Goal: Task Accomplishment & Management: Complete application form

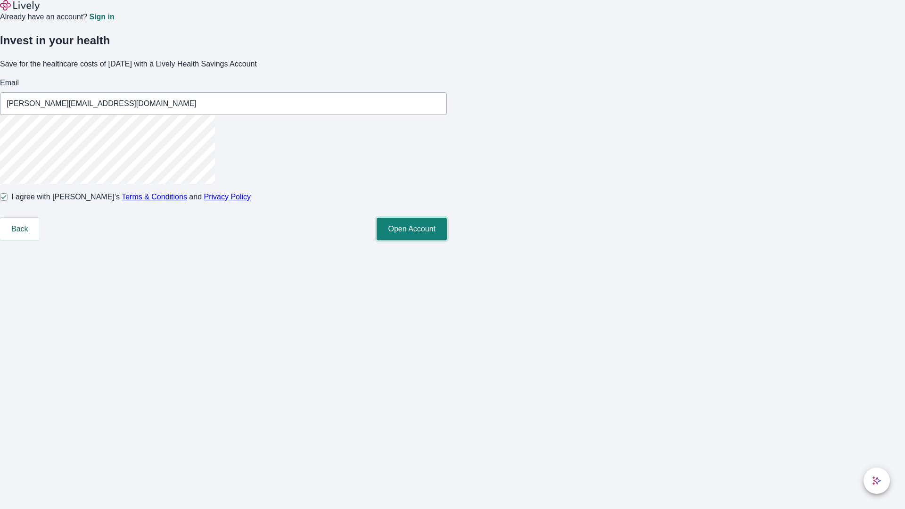
click at [447, 240] on button "Open Account" at bounding box center [411, 229] width 70 height 23
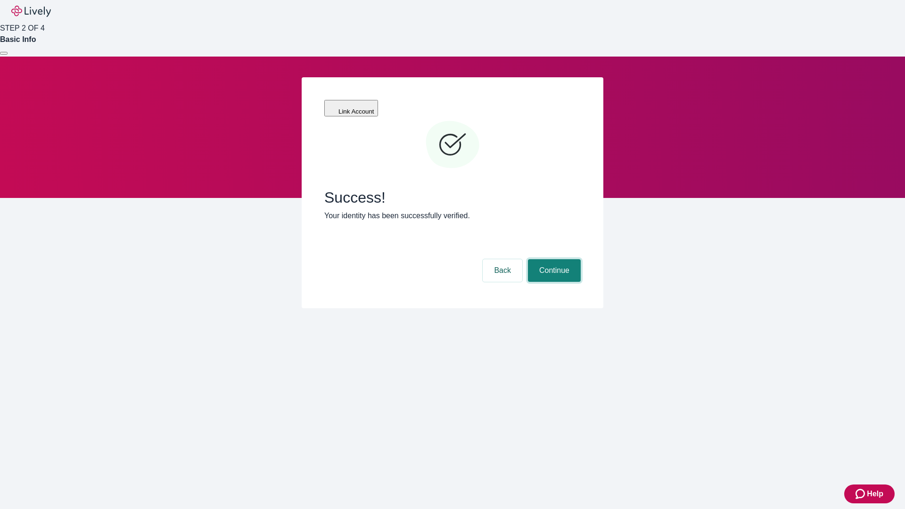
click at [553, 259] on button "Continue" at bounding box center [554, 270] width 53 height 23
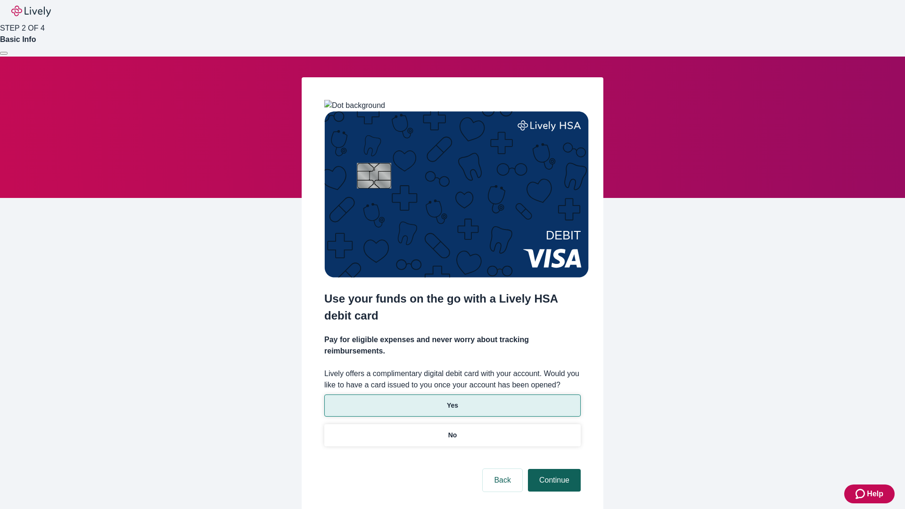
click at [452, 430] on p "No" at bounding box center [452, 435] width 9 height 10
click at [553, 469] on button "Continue" at bounding box center [554, 480] width 53 height 23
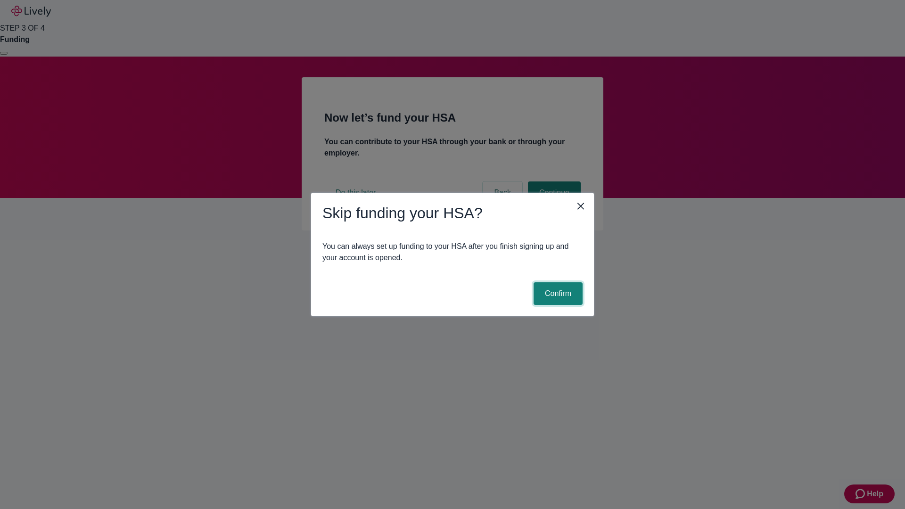
click at [556, 294] on button "Confirm" at bounding box center [557, 293] width 49 height 23
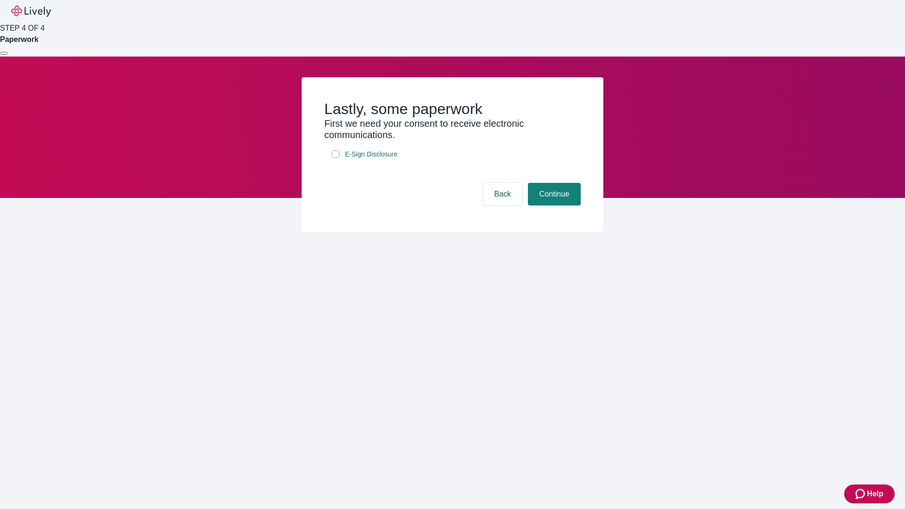
click at [335, 158] on input "E-Sign Disclosure" at bounding box center [336, 154] width 8 height 8
checkbox input "true"
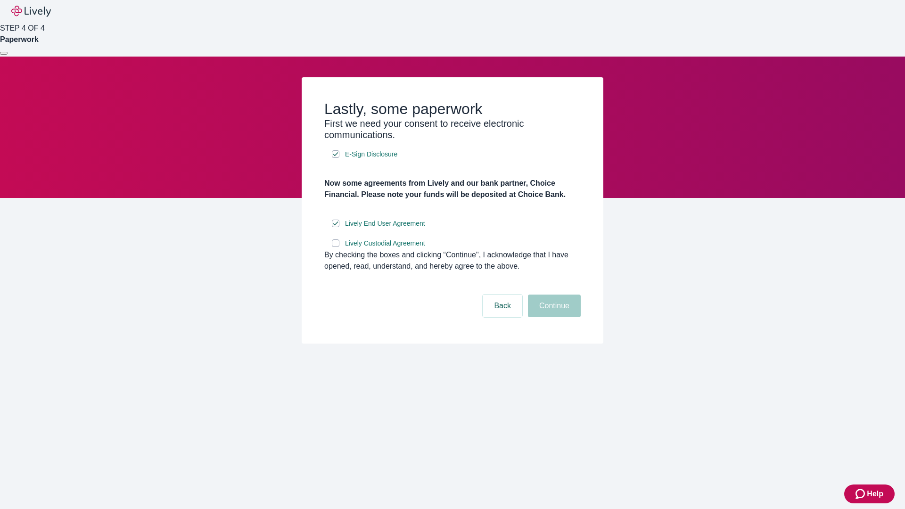
click at [335, 247] on input "Lively Custodial Agreement" at bounding box center [336, 243] width 8 height 8
checkbox input "true"
click at [553, 317] on button "Continue" at bounding box center [554, 305] width 53 height 23
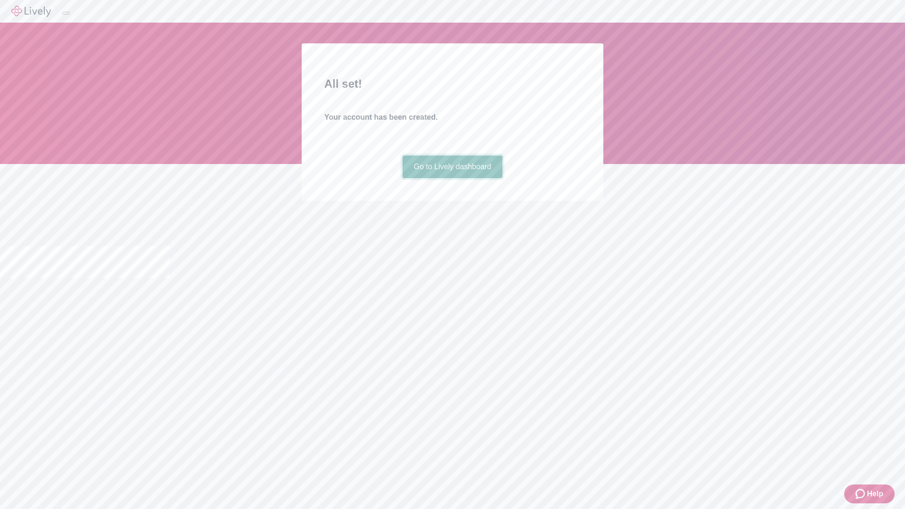
click at [452, 178] on link "Go to Lively dashboard" at bounding box center [452, 166] width 100 height 23
